Goal: Task Accomplishment & Management: Use online tool/utility

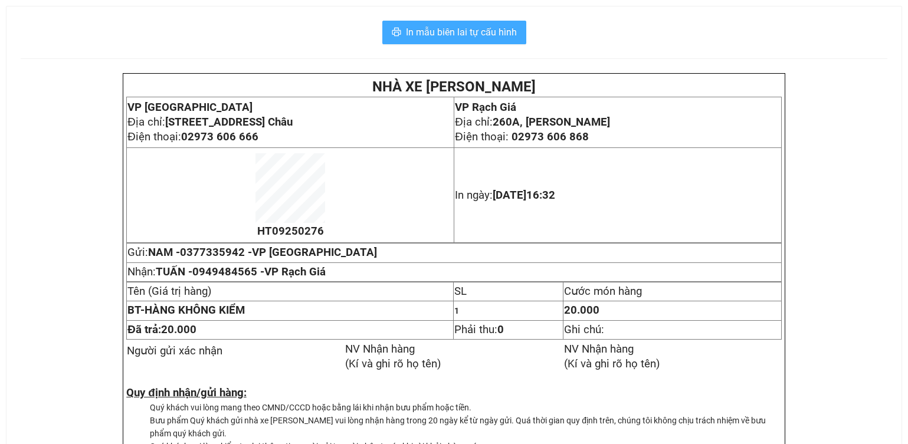
click at [461, 33] on span "In mẫu biên lai tự cấu hình" at bounding box center [461, 32] width 111 height 15
click at [442, 38] on span "In mẫu biên lai tự cấu hình" at bounding box center [461, 32] width 111 height 15
click at [459, 35] on span "In mẫu biên lai tự cấu hình" at bounding box center [461, 32] width 111 height 15
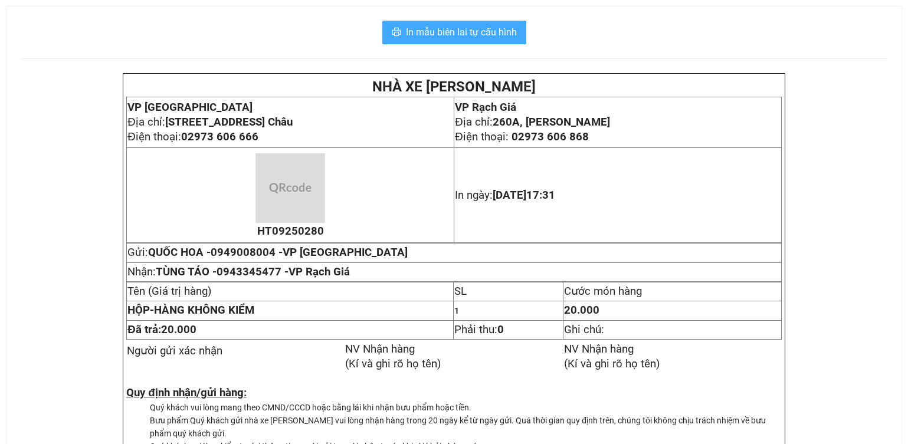
click at [483, 41] on button "In mẫu biên lai tự cấu hình" at bounding box center [454, 33] width 144 height 24
click at [484, 36] on span "In mẫu biên lai tự cấu hình" at bounding box center [461, 32] width 111 height 15
